Goal: Find specific fact: Find specific fact

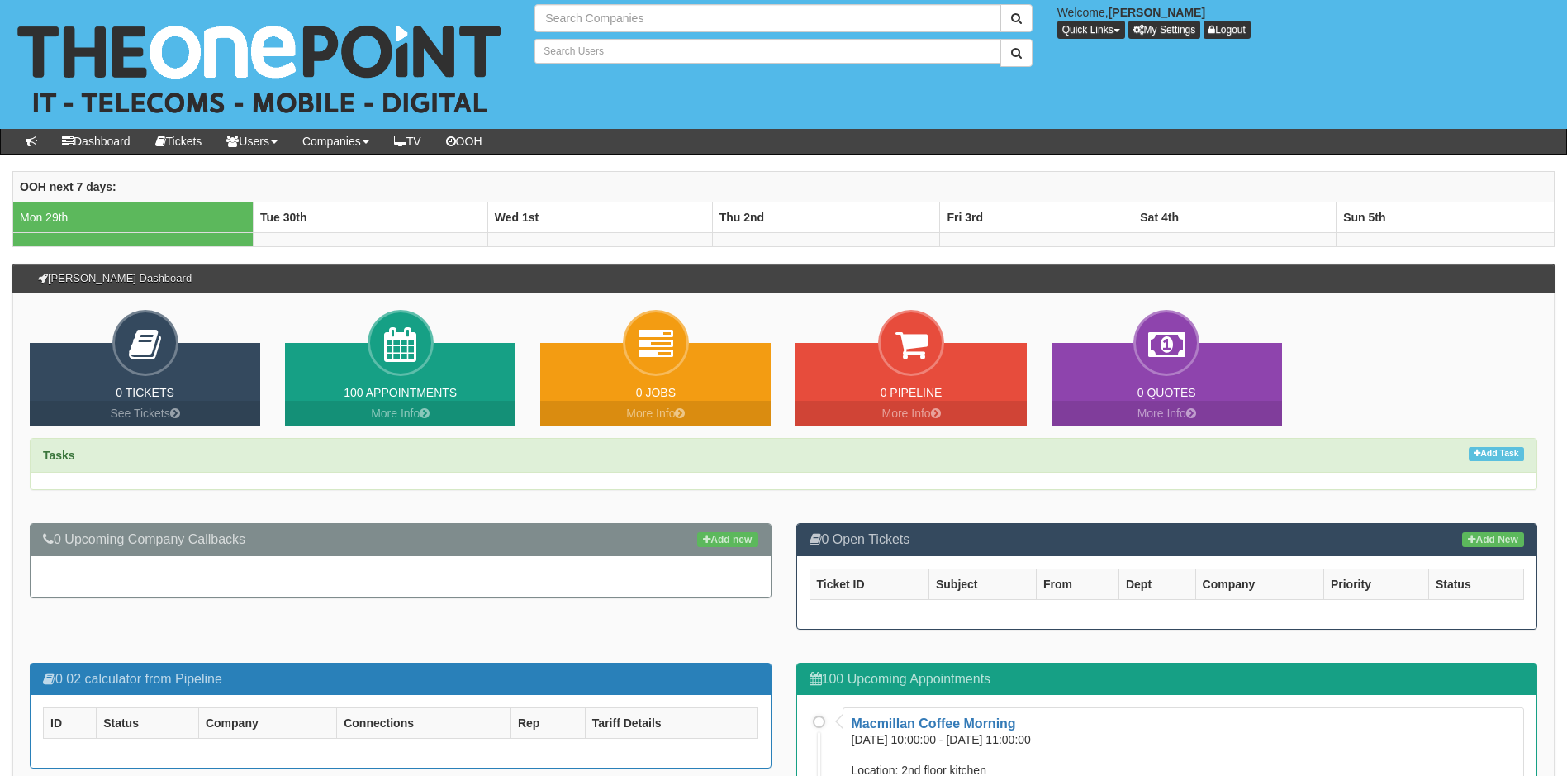
type input "Search Companies"
type input "Search Users"
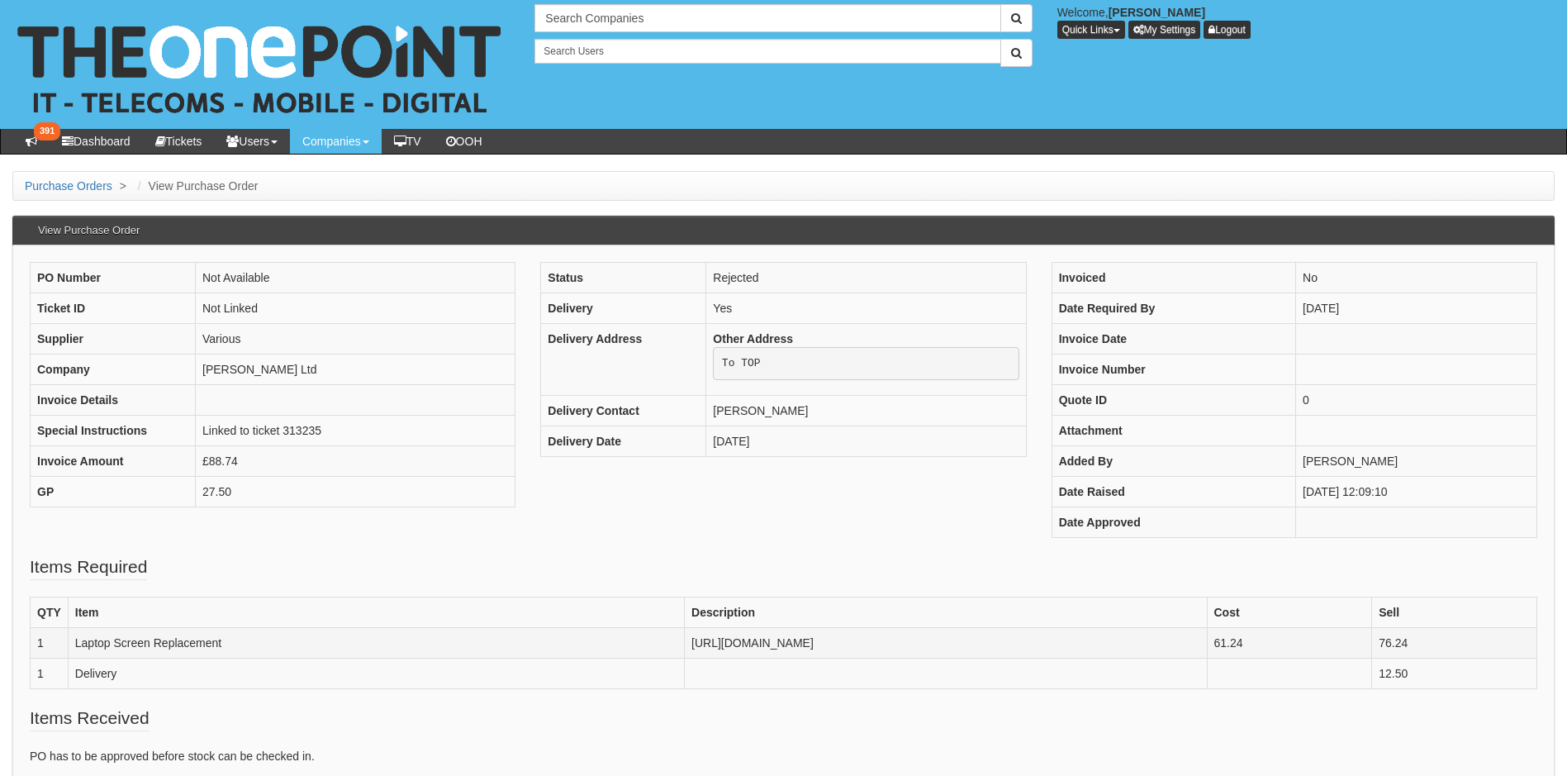
scroll to position [185, 0]
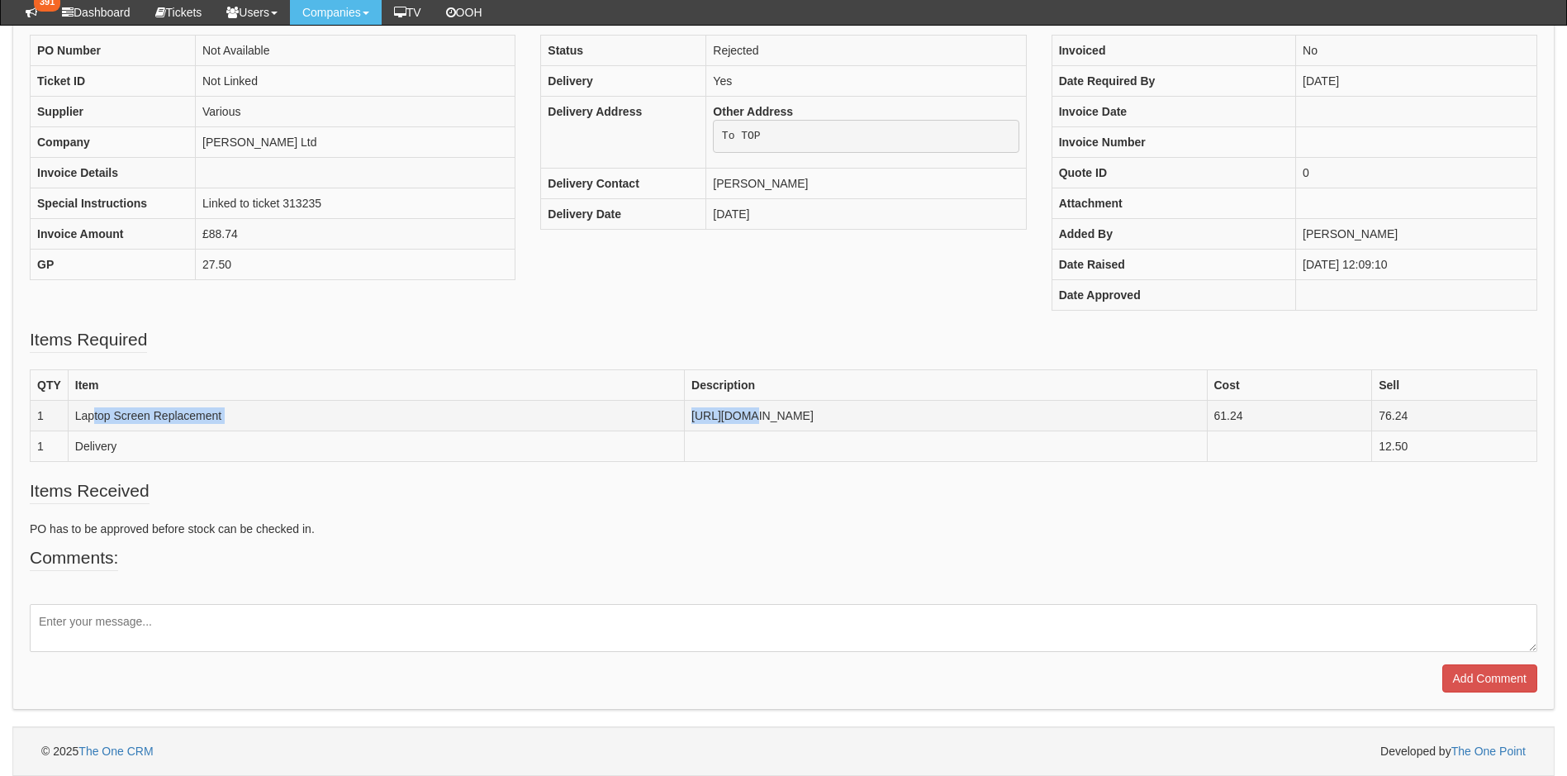
drag, startPoint x: 95, startPoint y: 415, endPoint x: 407, endPoint y: 414, distance: 312.3
click at [407, 414] on tr "1 Laptop Screen Replacement [URL][DOMAIN_NAME] 61.24 76.24" at bounding box center [784, 416] width 1507 height 31
drag, startPoint x: 407, startPoint y: 414, endPoint x: 603, endPoint y: 425, distance: 196.1
click at [685, 425] on td "[URL][DOMAIN_NAME]" at bounding box center [946, 416] width 522 height 31
click at [685, 417] on td "https://www.blisscomputers.net/13-5-laptop-lcd-screen-hp-dragonfly-g4-notebook-…" at bounding box center [946, 416] width 522 height 31
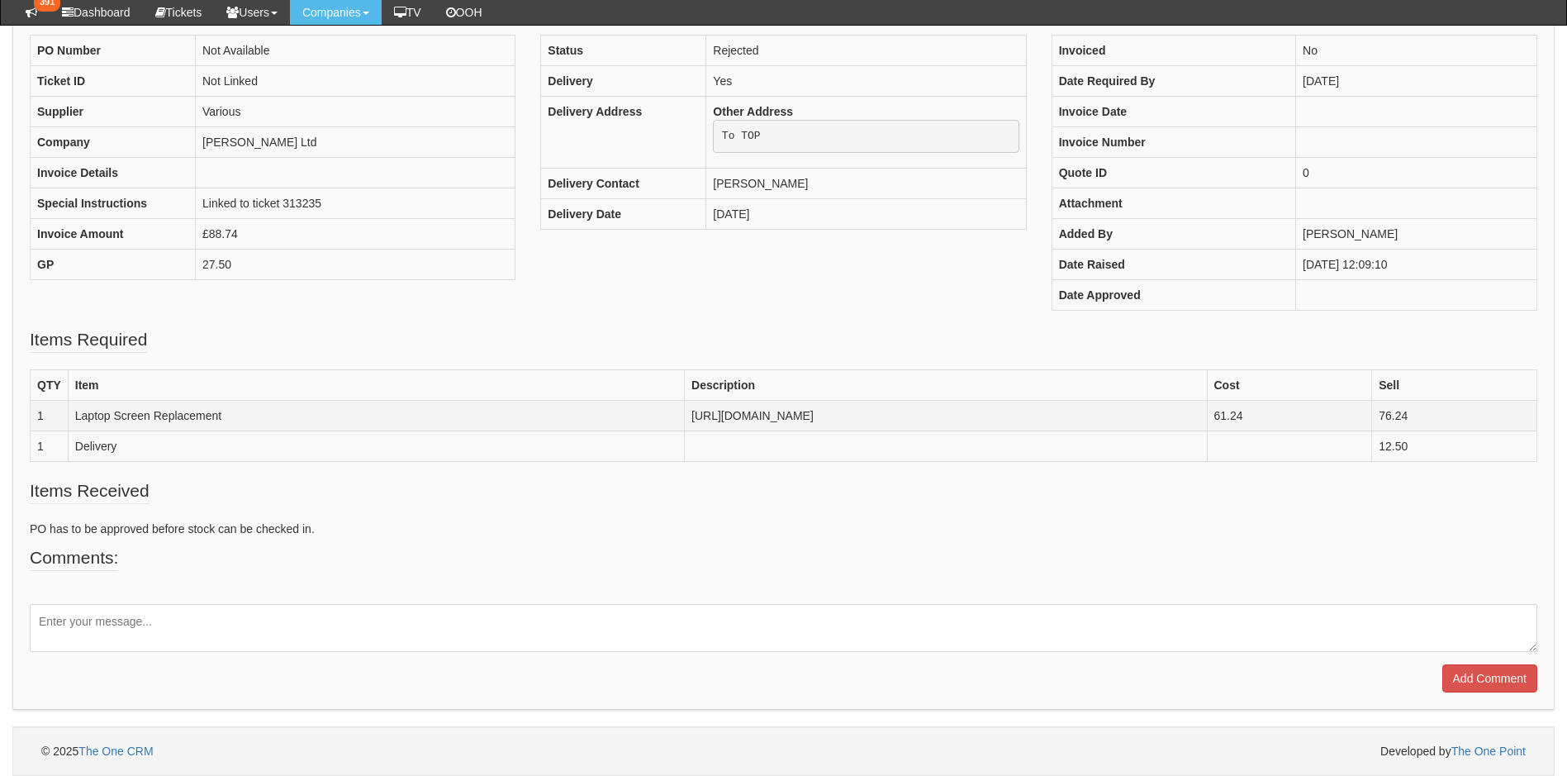
click at [685, 417] on td "https://www.blisscomputers.net/13-5-laptop-lcd-screen-hp-dragonfly-g4-notebook-…" at bounding box center [946, 416] width 522 height 31
copy td "https://www.blisscomputers.net/13-5-laptop-lcd-screen-hp-dragonfly-g4-notebook-…"
